Goal: Task Accomplishment & Management: Complete application form

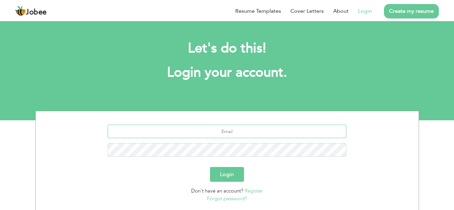
click at [229, 136] on input "text" at bounding box center [227, 131] width 239 height 13
type input "[EMAIL_ADDRESS][DOMAIN_NAME]"
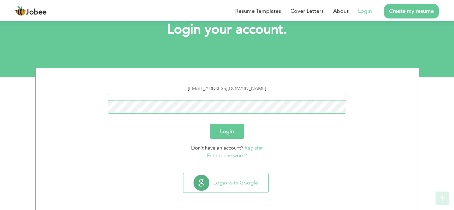
scroll to position [45, 0]
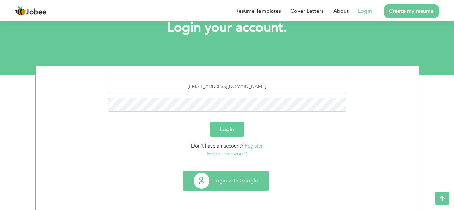
click at [245, 182] on button "Login with Google" at bounding box center [225, 181] width 85 height 20
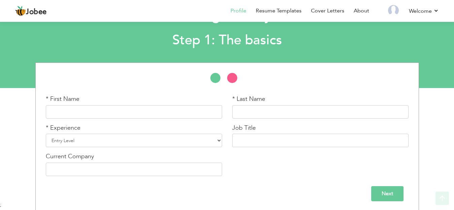
scroll to position [34, 0]
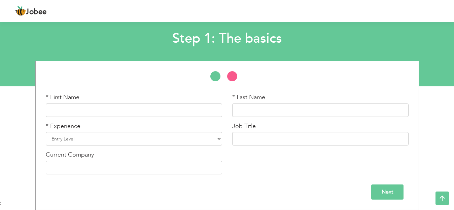
click at [145, 108] on input "text" at bounding box center [134, 110] width 176 height 13
type input "Main Muhammad"
type input "Waqas"
type input "jeemain"
click at [218, 138] on select "Entry Level Less than 1 Year 1 Year 2 Years 3 Years 4 Years 5 Years 6 Years 7 Y…" at bounding box center [134, 138] width 176 height 13
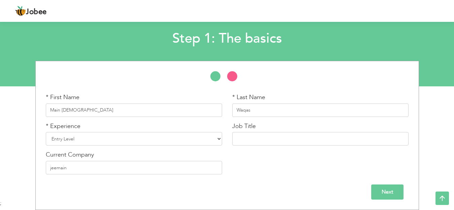
click at [263, 184] on div "Next" at bounding box center [227, 190] width 373 height 20
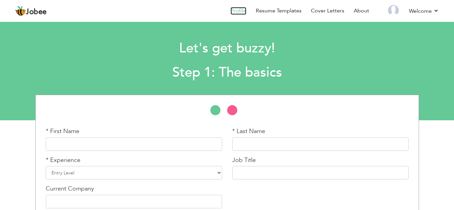
click at [238, 9] on link "Profile" at bounding box center [238, 11] width 16 height 8
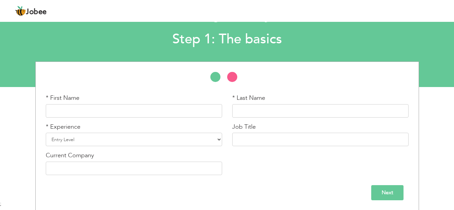
scroll to position [34, 0]
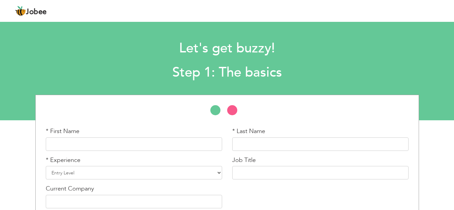
click at [365, 8] on div "Jobee Profile Resume Templates Resume Templates Cover Letters About My Resume W…" at bounding box center [227, 11] width 434 height 18
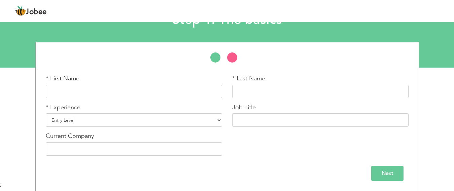
scroll to position [53, 0]
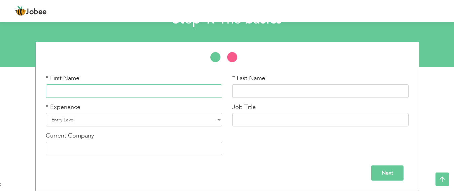
click at [95, 90] on input "text" at bounding box center [134, 90] width 176 height 13
type input "Main Muhammad"
type input "Waqas"
type input "jeemain"
click at [81, 122] on select "Entry Level Less than 1 Year 1 Year 2 Years 3 Years 4 Years 5 Years 6 Years 7 Y…" at bounding box center [134, 119] width 176 height 13
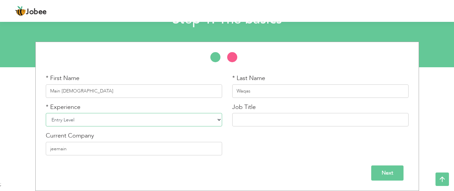
select select "13"
click at [46, 113] on select "Entry Level Less than 1 Year 1 Year 2 Years 3 Years 4 Years 5 Years 6 Years 7 Y…" at bounding box center [134, 119] width 176 height 13
click at [255, 118] on input "text" at bounding box center [320, 119] width 176 height 13
type input "Audit Officer"
drag, startPoint x: 83, startPoint y: 149, endPoint x: 44, endPoint y: 149, distance: 38.7
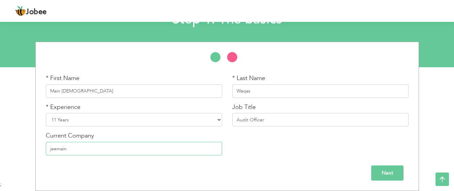
click at [44, 149] on div "Current Company jeemain" at bounding box center [134, 146] width 186 height 29
type input "Islamabad Feeds Pvt Ltd."
click at [387, 171] on input "Next" at bounding box center [387, 173] width 32 height 15
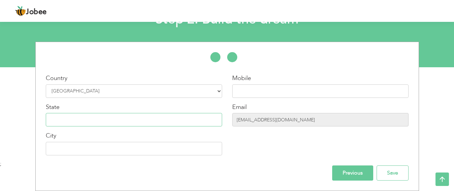
click at [106, 125] on input "text" at bounding box center [134, 119] width 176 height 13
click at [249, 91] on input "text" at bounding box center [320, 90] width 176 height 13
type input "03129005658"
type input "Muzaffarabad Gpo"
click at [84, 118] on input "text" at bounding box center [134, 119] width 176 height 13
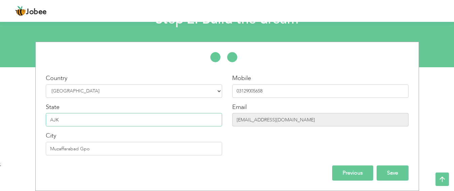
type input "AJK"
click at [387, 171] on input "Save" at bounding box center [392, 173] width 32 height 15
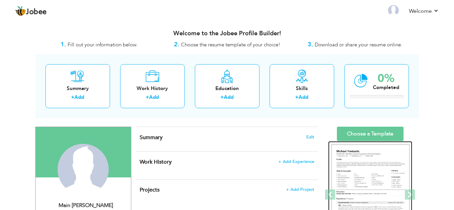
click at [368, 160] on img at bounding box center [370, 195] width 78 height 101
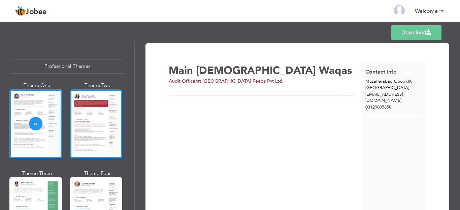
click at [98, 122] on div at bounding box center [96, 123] width 52 height 69
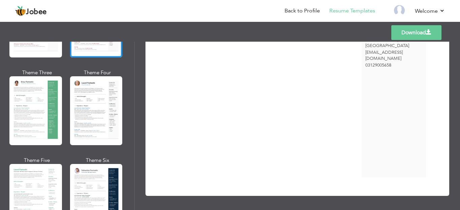
scroll to position [235, 0]
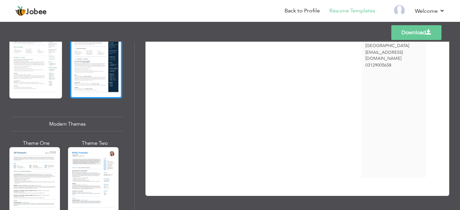
click at [97, 84] on div at bounding box center [96, 64] width 52 height 69
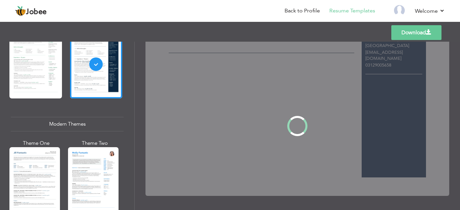
scroll to position [0, 0]
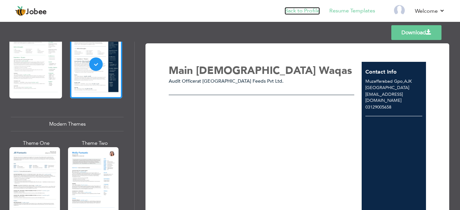
click at [305, 10] on link "Back to Profile" at bounding box center [301, 11] width 35 height 8
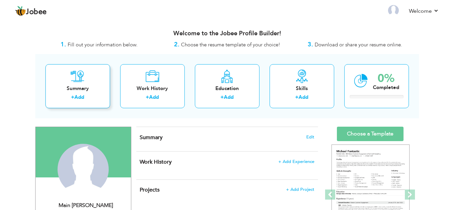
click at [86, 89] on div "Summary" at bounding box center [78, 88] width 54 height 7
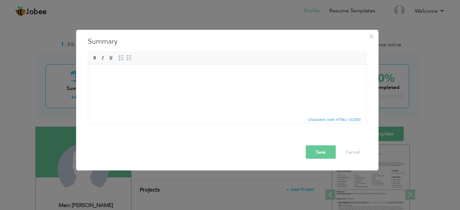
click at [118, 77] on body at bounding box center [227, 74] width 264 height 7
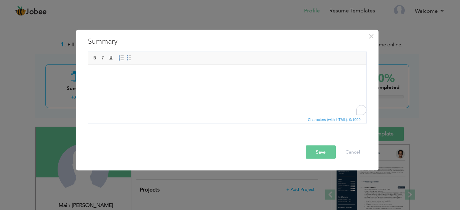
click at [127, 71] on html at bounding box center [227, 75] width 278 height 21
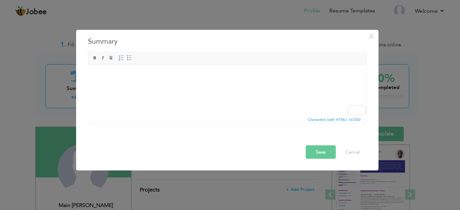
click at [322, 151] on button "Save" at bounding box center [320, 151] width 30 height 13
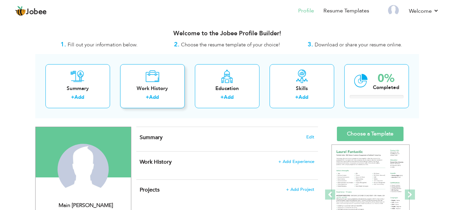
click at [160, 94] on div "Work History + Add" at bounding box center [152, 86] width 65 height 44
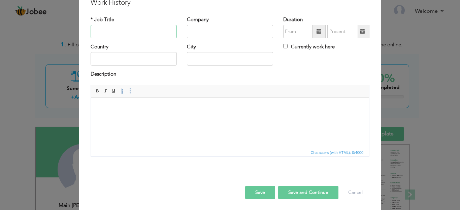
scroll to position [32, 0]
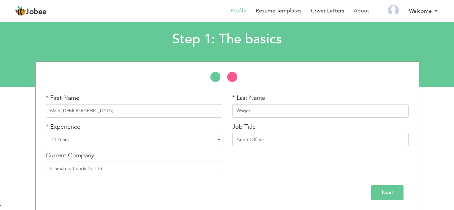
scroll to position [34, 0]
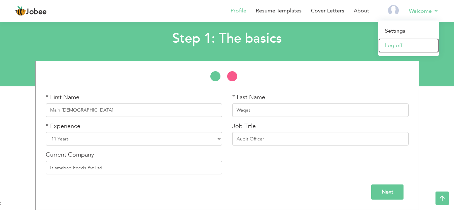
click at [399, 44] on link "Log off" at bounding box center [408, 45] width 61 height 14
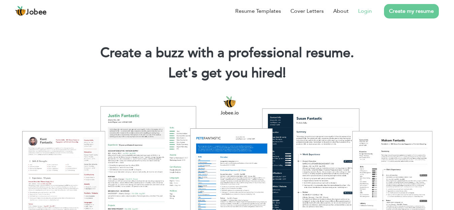
click at [363, 10] on link "Login" at bounding box center [365, 11] width 14 height 8
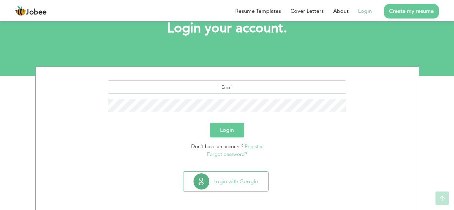
scroll to position [45, 0]
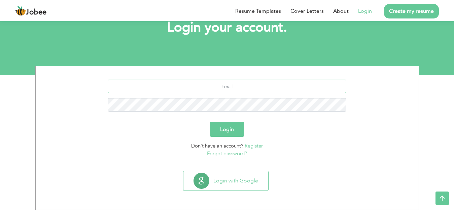
click at [226, 88] on input "text" at bounding box center [227, 86] width 239 height 13
type input "[EMAIL_ADDRESS][DOMAIN_NAME]"
click at [210, 122] on button "Login" at bounding box center [227, 129] width 34 height 15
click at [233, 129] on button "Login" at bounding box center [227, 129] width 34 height 15
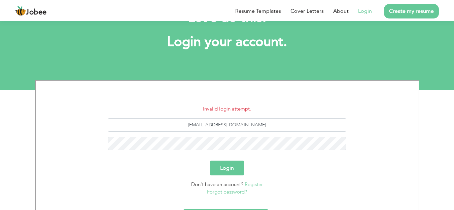
scroll to position [67, 0]
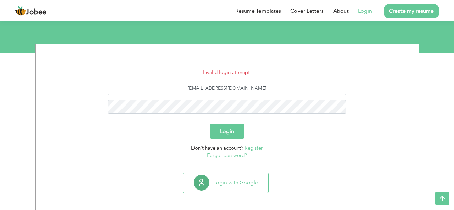
click at [228, 156] on link "Forgot password?" at bounding box center [227, 155] width 40 height 7
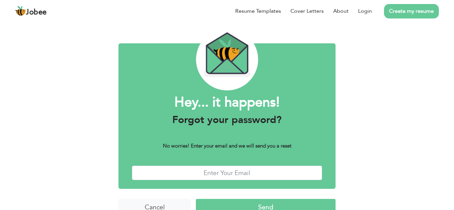
scroll to position [32, 0]
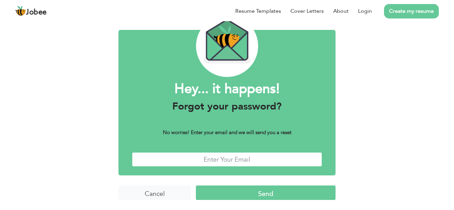
click at [242, 159] on input "text" at bounding box center [227, 159] width 190 height 14
type input "waqasneelum92@gmail.com"
click at [251, 192] on input "Send" at bounding box center [266, 193] width 140 height 14
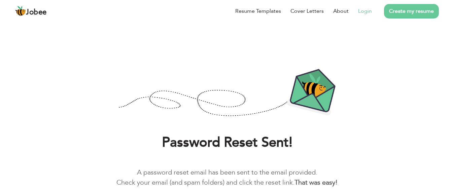
click at [366, 11] on link "Login" at bounding box center [365, 11] width 14 height 8
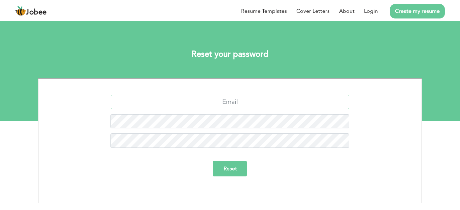
click at [254, 105] on input "text" at bounding box center [230, 102] width 239 height 14
type input "waqasneelum92@gmail.com"
click at [239, 174] on input "Reset" at bounding box center [230, 168] width 34 height 15
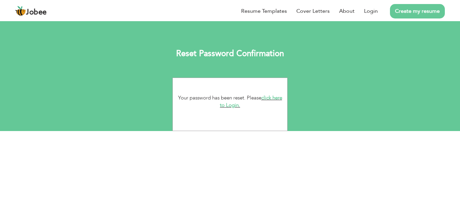
click at [235, 106] on link "click here to Login." at bounding box center [251, 102] width 62 height 14
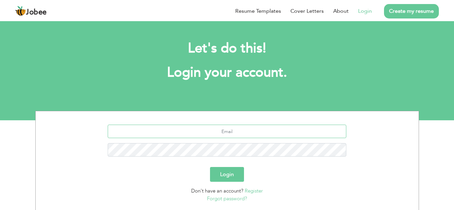
click at [222, 132] on input "text" at bounding box center [227, 131] width 239 height 13
type input "[EMAIL_ADDRESS][DOMAIN_NAME]"
click at [210, 167] on button "Login" at bounding box center [227, 174] width 34 height 15
click at [224, 175] on button "Login" at bounding box center [227, 174] width 34 height 15
